Goal: Task Accomplishment & Management: Use online tool/utility

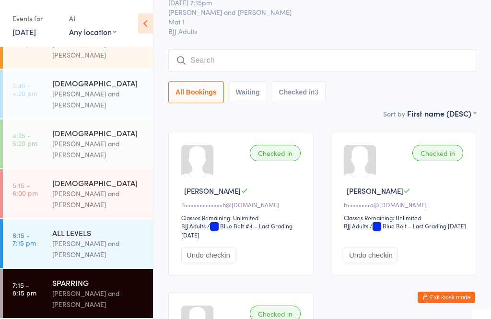
scroll to position [124, 0]
click at [117, 246] on div "[PERSON_NAME] and [PERSON_NAME]" at bounding box center [98, 249] width 93 height 22
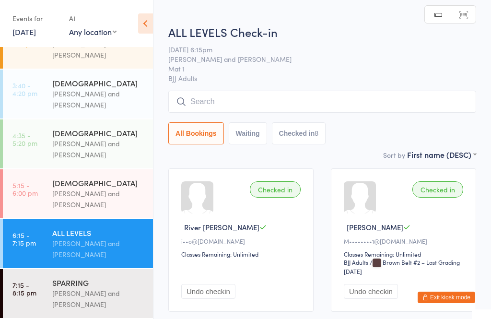
click at [318, 107] on input "search" at bounding box center [322, 102] width 308 height 22
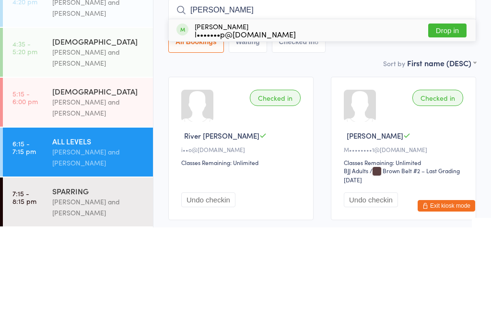
type input "[PERSON_NAME]"
click at [301, 111] on div "[PERSON_NAME] l•••••••p@[DOMAIN_NAME] Drop in" at bounding box center [322, 122] width 307 height 22
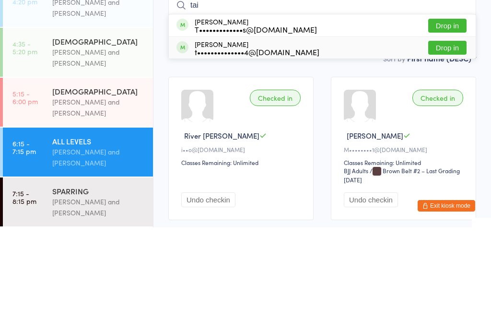
type input "tai"
click at [351, 129] on div "[PERSON_NAME] t••••••••••••••4@[DOMAIN_NAME] Drop in" at bounding box center [322, 140] width 307 height 22
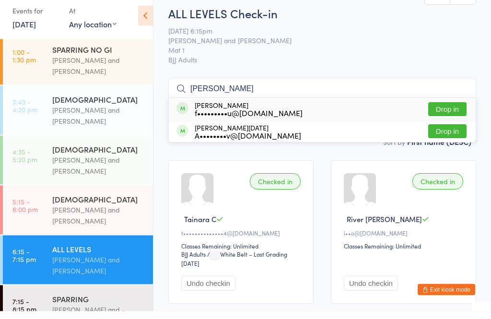
type input "[PERSON_NAME]"
click at [334, 135] on div "[PERSON_NAME][DATE] A••••••••v@[DOMAIN_NAME] Drop in" at bounding box center [322, 140] width 307 height 22
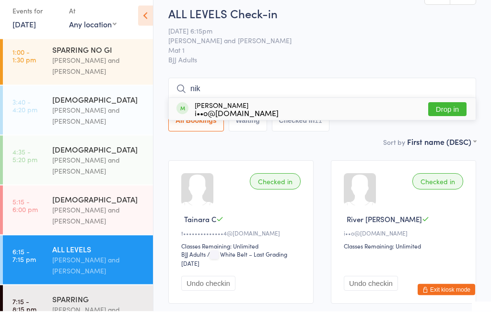
type input "nik"
click at [318, 108] on div "[PERSON_NAME] i••o@[DOMAIN_NAME] Drop in" at bounding box center [322, 117] width 307 height 22
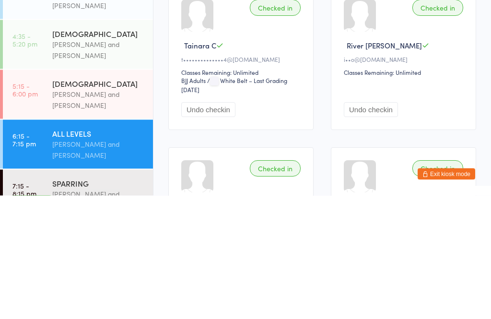
scroll to position [51, 0]
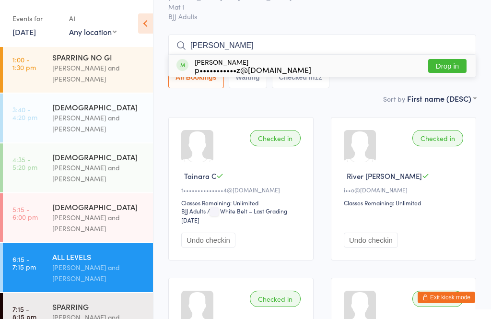
type input "[PERSON_NAME]"
click at [451, 68] on button "Drop in" at bounding box center [448, 66] width 38 height 14
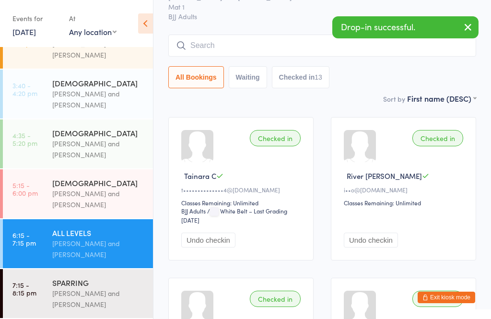
scroll to position [124, 0]
click at [90, 294] on div "[PERSON_NAME] and [PERSON_NAME]" at bounding box center [98, 299] width 93 height 22
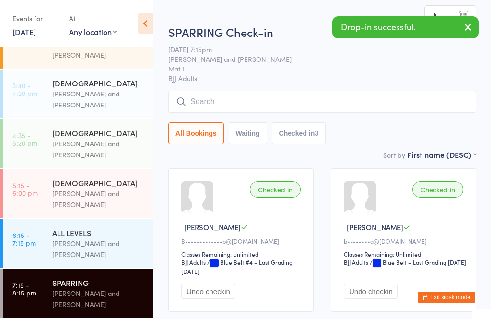
click at [299, 105] on input "search" at bounding box center [322, 102] width 308 height 22
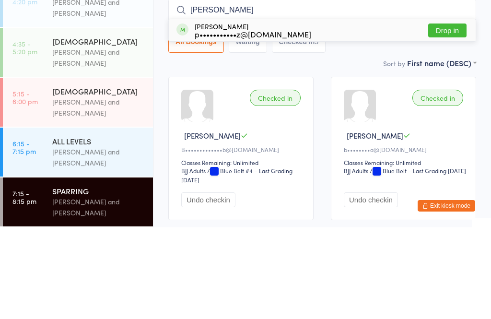
type input "[PERSON_NAME]"
click at [449, 115] on button "Drop in" at bounding box center [448, 122] width 38 height 14
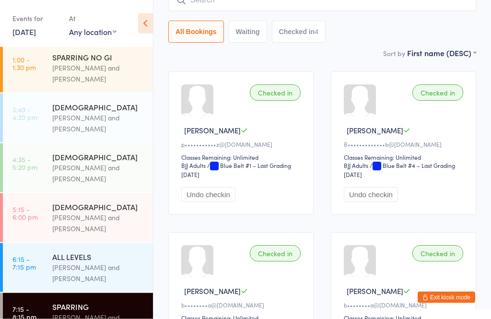
scroll to position [96, 0]
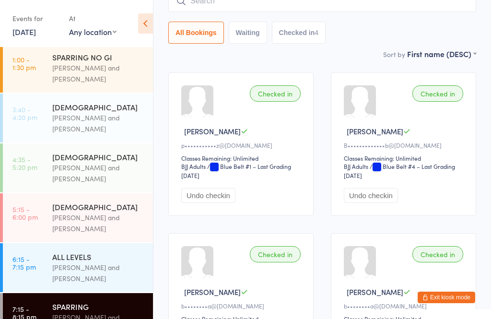
click at [103, 319] on div "[PERSON_NAME] and [PERSON_NAME]" at bounding box center [98, 323] width 93 height 22
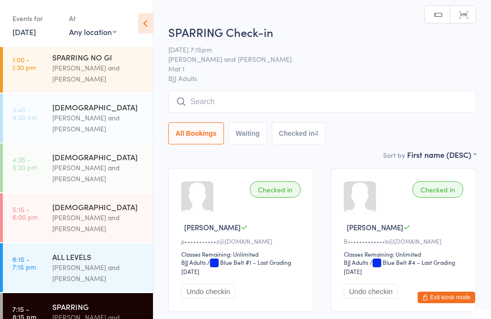
click at [312, 100] on input "search" at bounding box center [322, 102] width 308 height 22
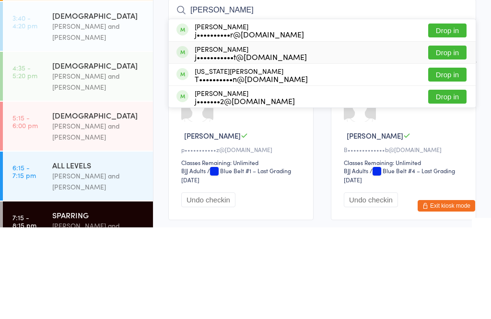
type input "[PERSON_NAME]"
click at [453, 137] on button "Drop in" at bounding box center [448, 144] width 38 height 14
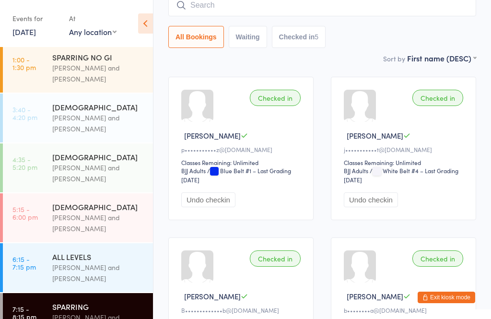
click at [273, 7] on input "search" at bounding box center [322, 5] width 308 height 22
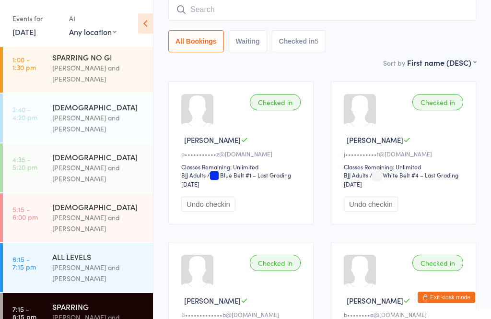
scroll to position [87, 0]
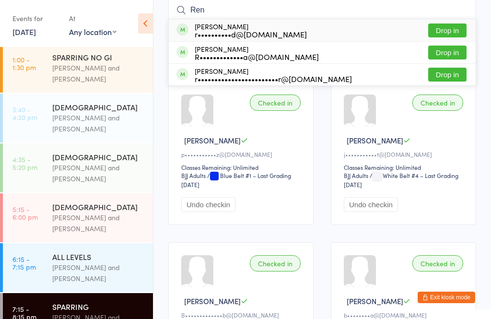
type input "Ren"
click at [448, 80] on button "Drop in" at bounding box center [448, 75] width 38 height 14
